Goal: Check status: Check status

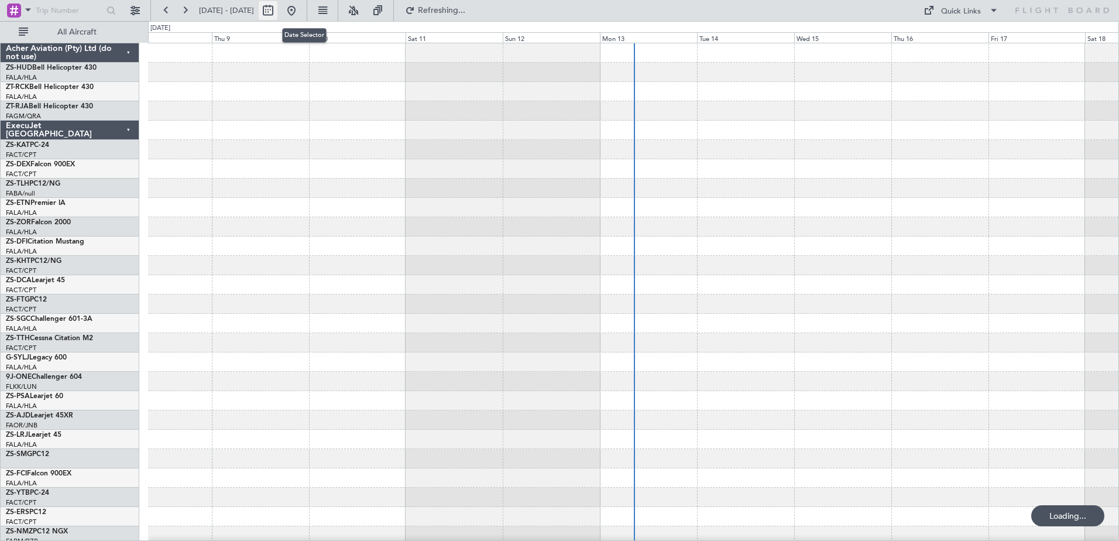
click at [277, 11] on button at bounding box center [268, 10] width 19 height 19
select select "10"
select select "2025"
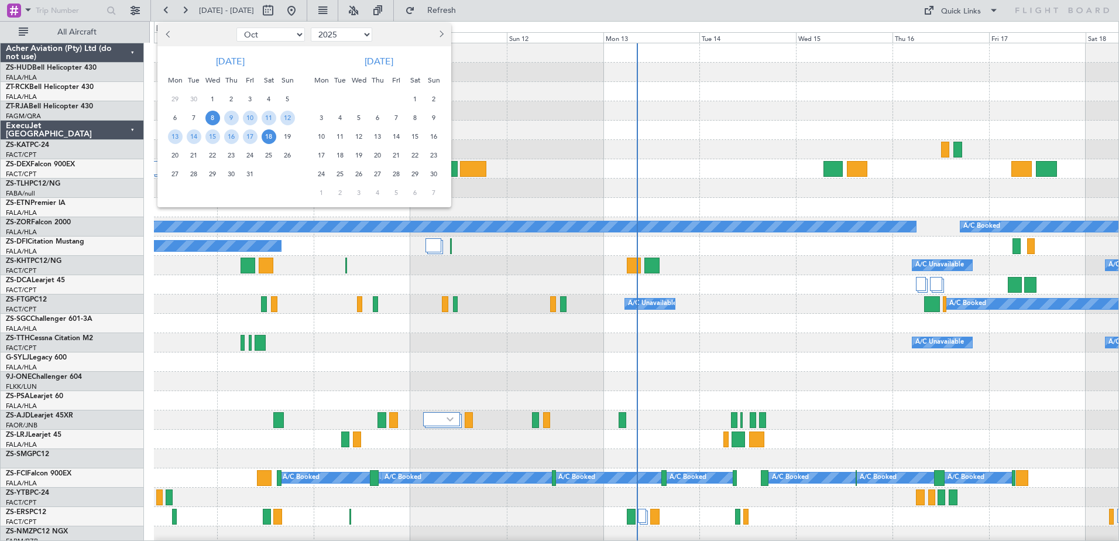
click at [228, 177] on span "30" at bounding box center [231, 174] width 15 height 15
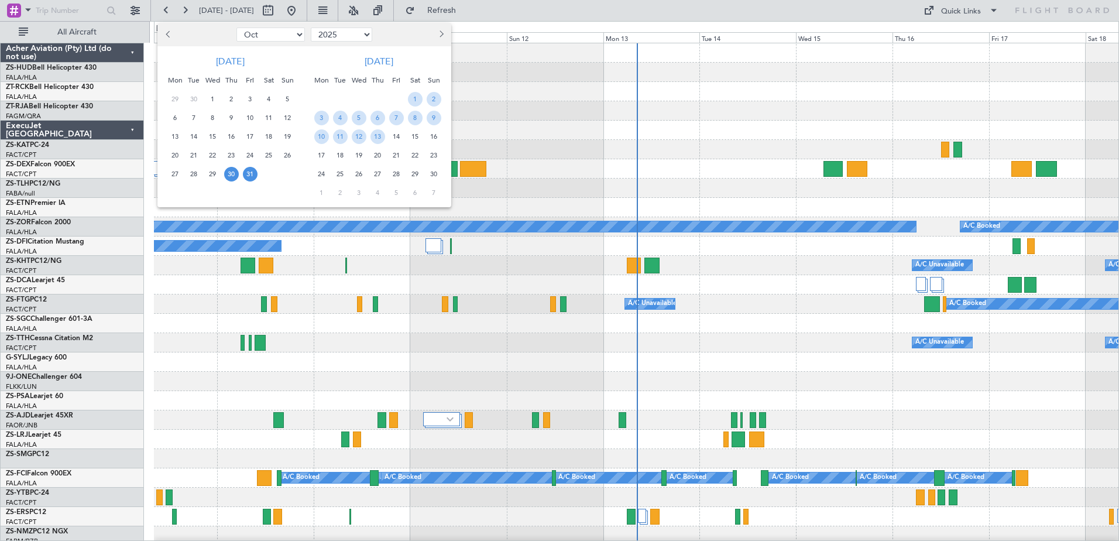
click at [247, 180] on span "31" at bounding box center [250, 174] width 15 height 15
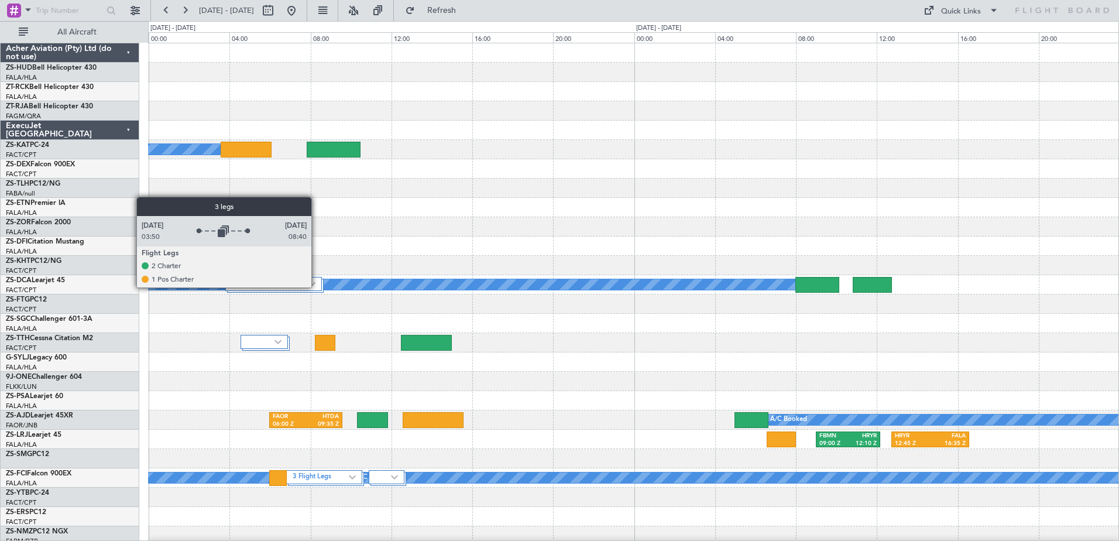
click at [316, 286] on div "3 Flight Legs" at bounding box center [273, 284] width 97 height 14
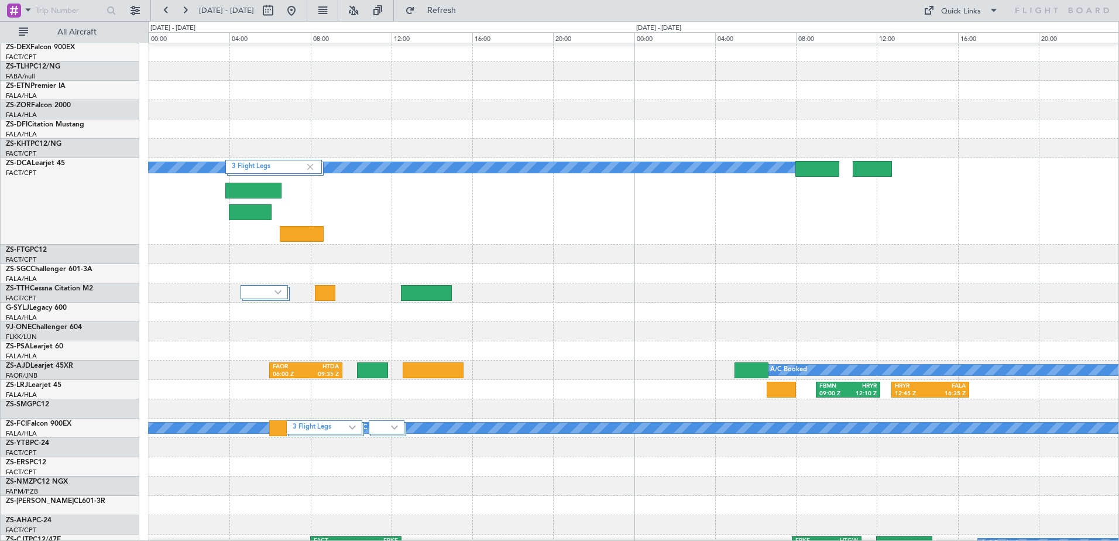
scroll to position [176, 0]
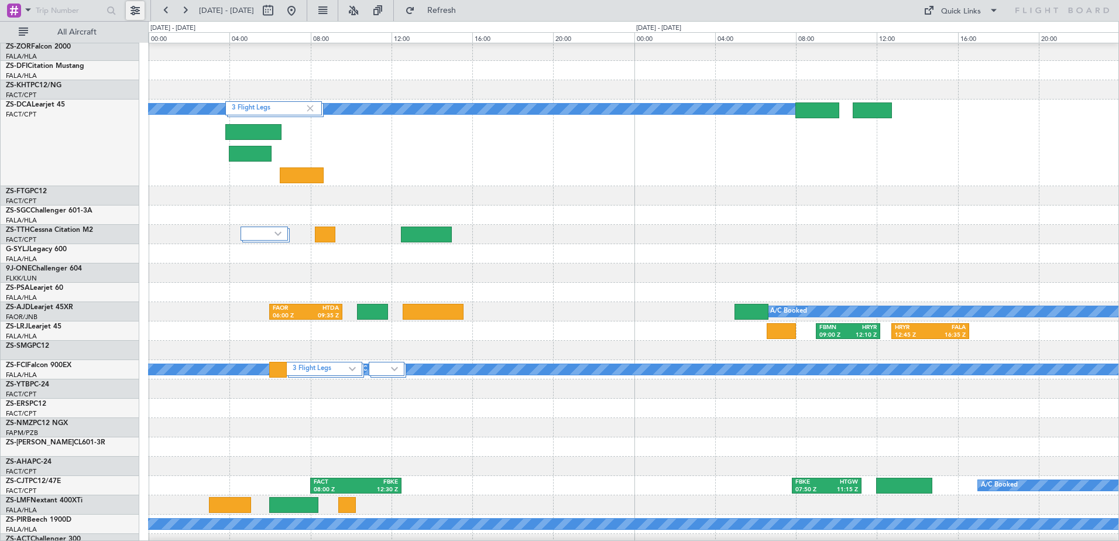
click at [137, 16] on button at bounding box center [135, 10] width 19 height 19
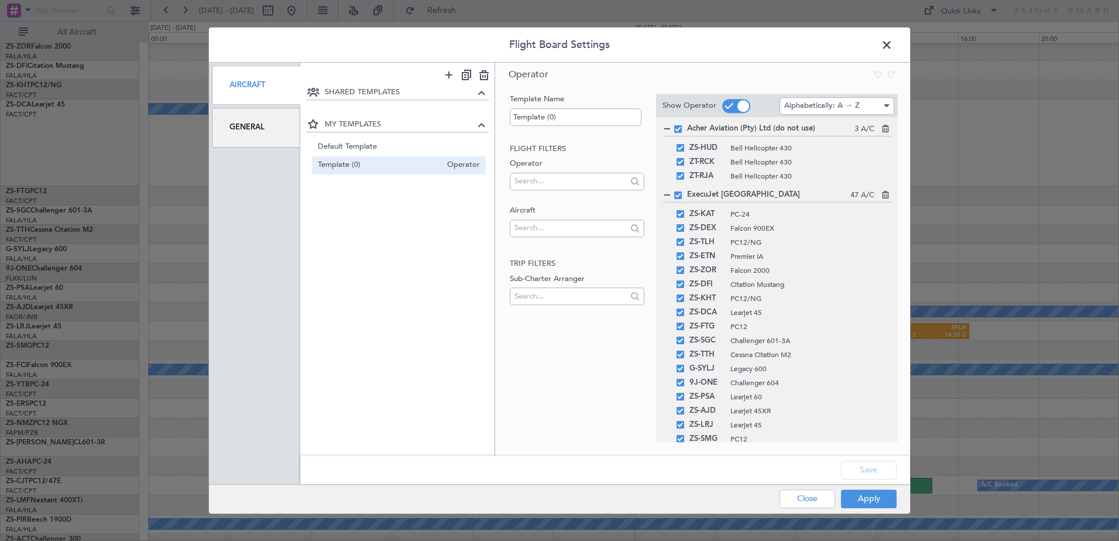
click at [230, 126] on div "General" at bounding box center [256, 127] width 88 height 39
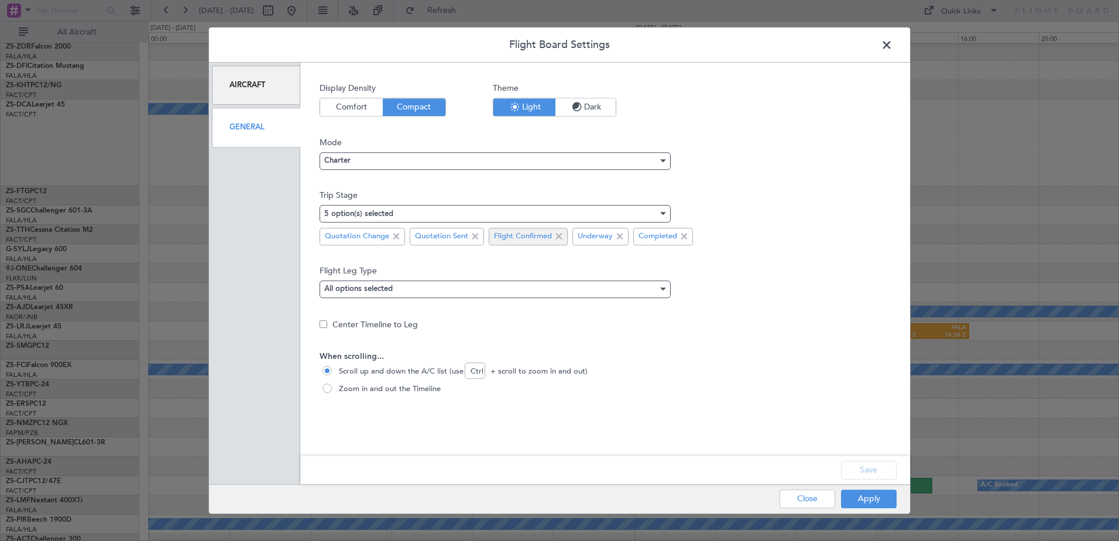
click at [557, 236] on span at bounding box center [559, 236] width 14 height 14
click at [862, 495] on button "Apply" at bounding box center [869, 498] width 56 height 19
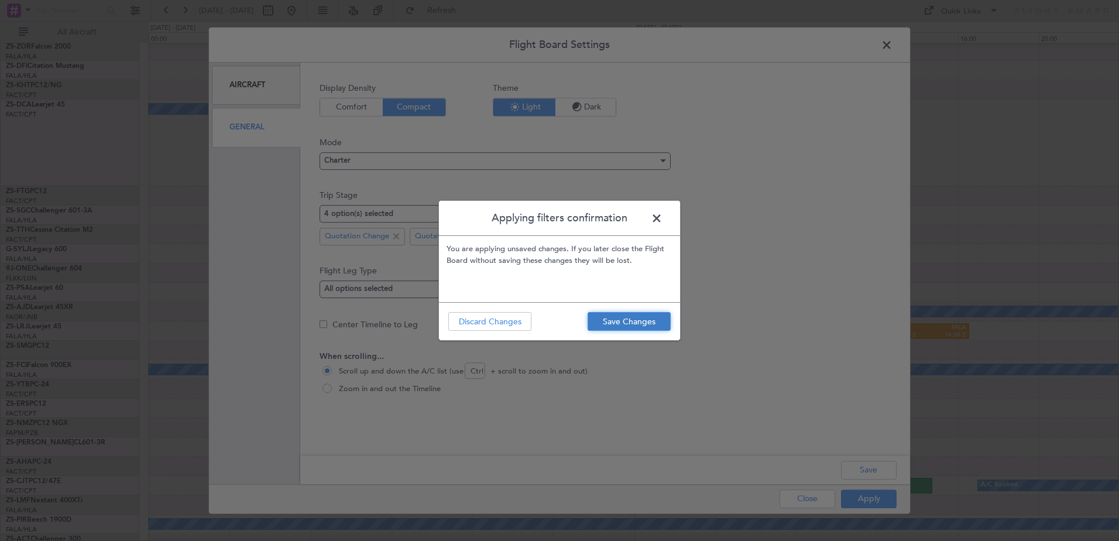
click at [608, 319] on button "Save Changes" at bounding box center [628, 321] width 83 height 19
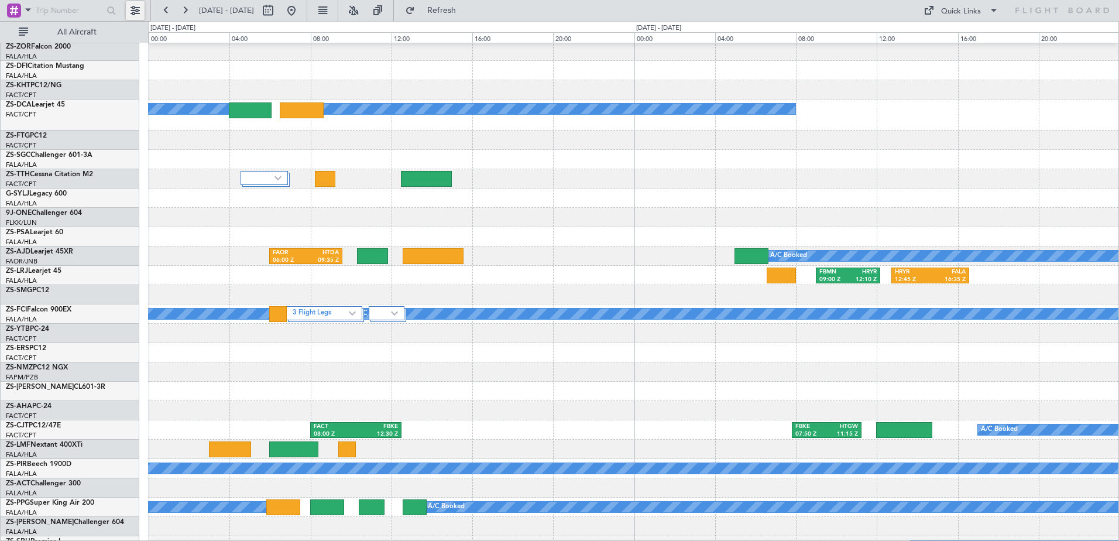
click at [135, 7] on button at bounding box center [135, 10] width 19 height 19
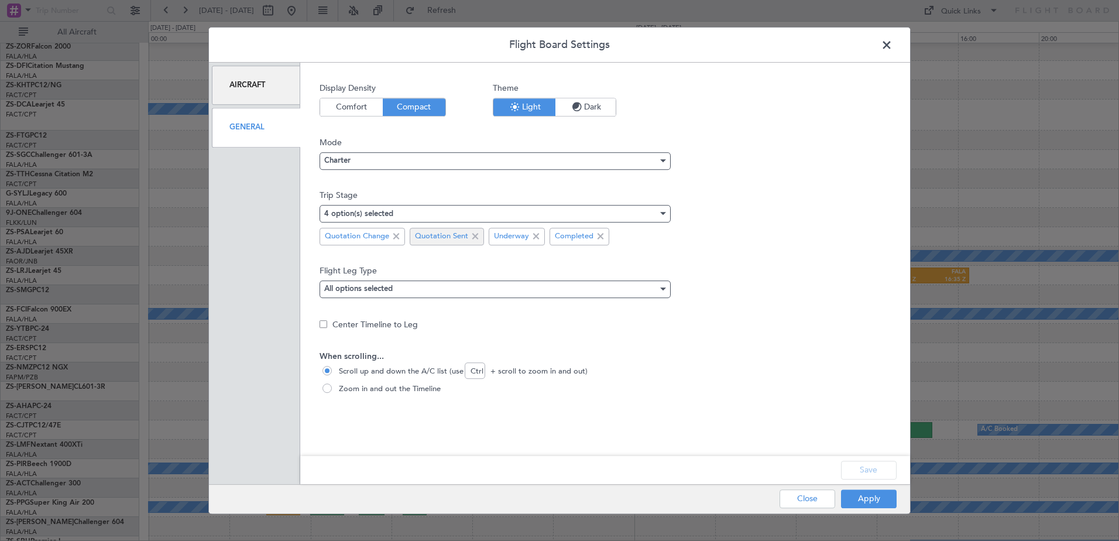
click at [473, 236] on span at bounding box center [475, 236] width 14 height 14
click at [618, 212] on div "3 option(s) selected" at bounding box center [490, 214] width 333 height 18
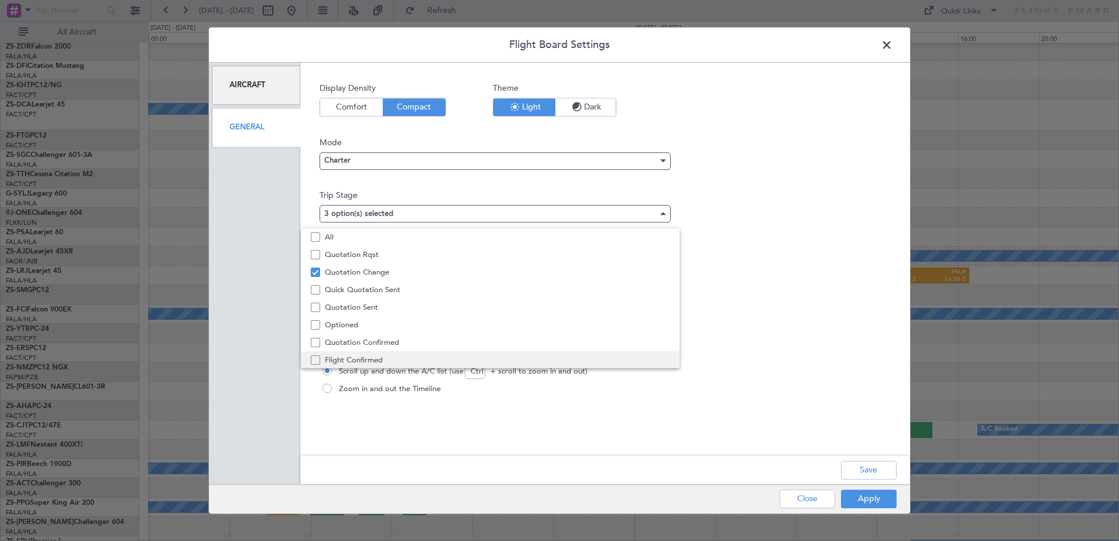
click at [362, 361] on span "Flight Confirmed" at bounding box center [497, 360] width 345 height 18
click at [865, 468] on div at bounding box center [559, 270] width 1119 height 541
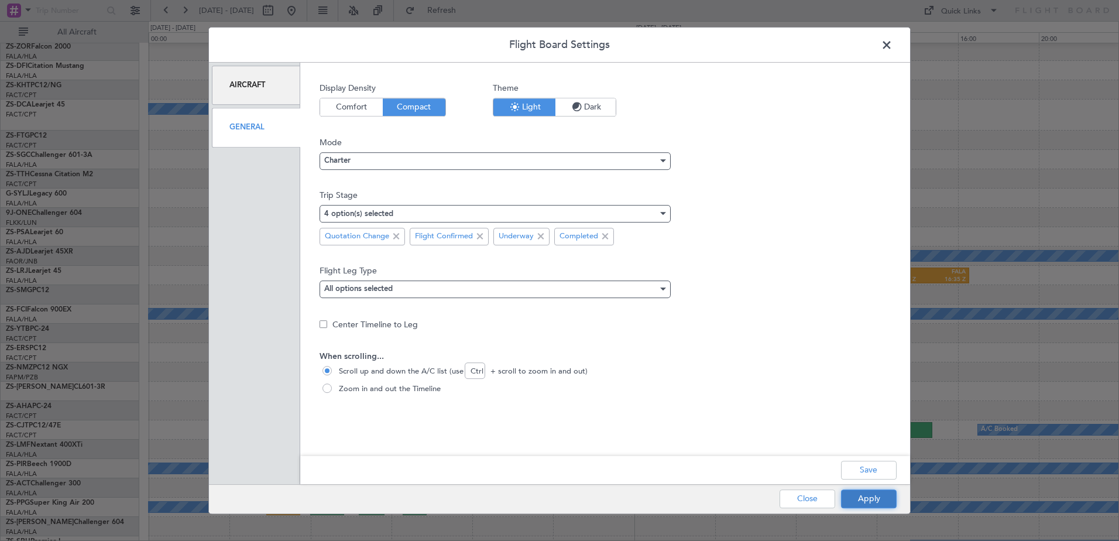
click at [876, 494] on button "Apply" at bounding box center [869, 498] width 56 height 19
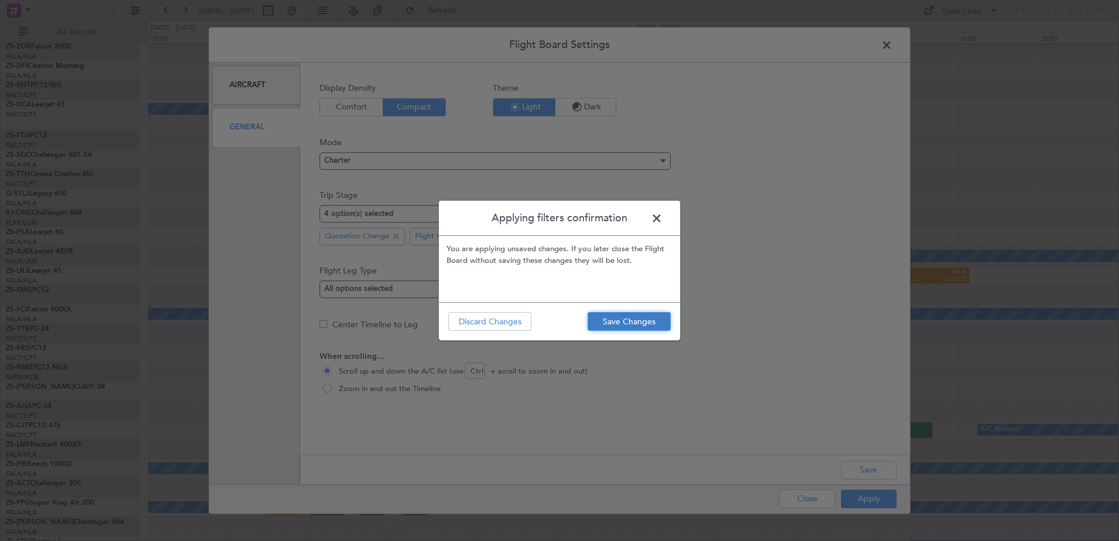
click at [615, 326] on button "Save Changes" at bounding box center [628, 321] width 83 height 19
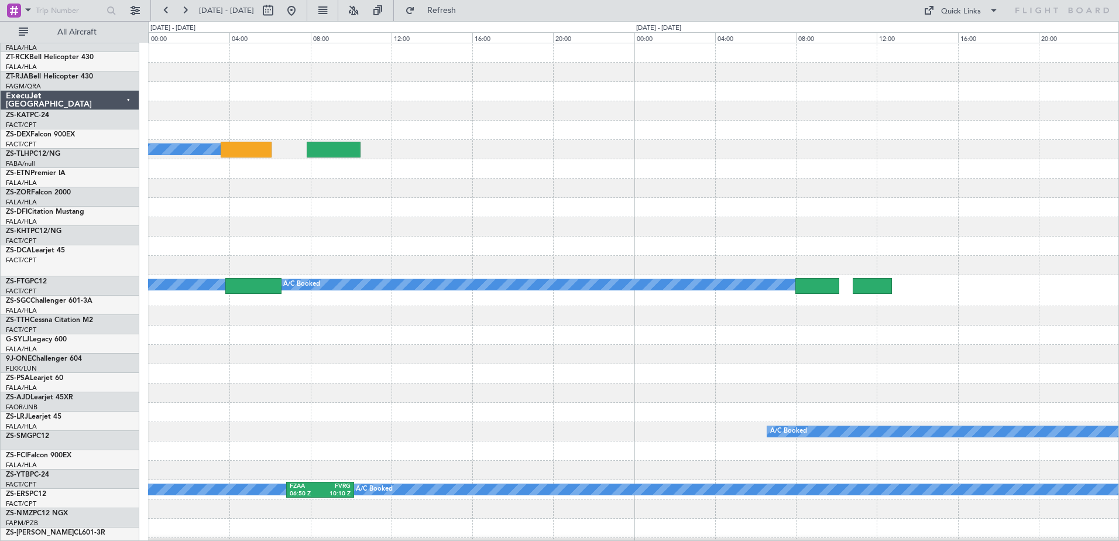
scroll to position [0, 0]
